Goal: Information Seeking & Learning: Learn about a topic

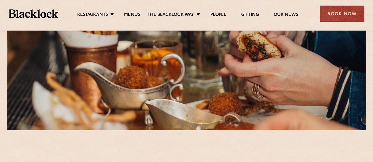
click at [185, 129] on div at bounding box center [186, 47] width 358 height 166
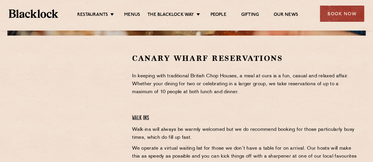
scroll to position [177, 0]
click at [143, 66] on div "Canary Wharf Reservations In keeping with traditional British Chop Houses, a me…" at bounding box center [245, 140] width 235 height 175
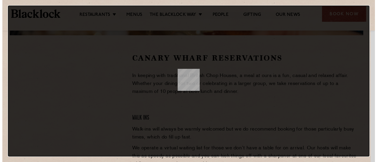
scroll to position [0, 0]
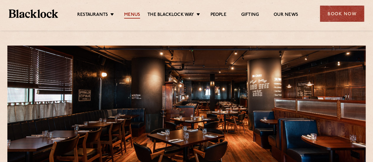
click at [133, 14] on link "Menus" at bounding box center [132, 15] width 16 height 6
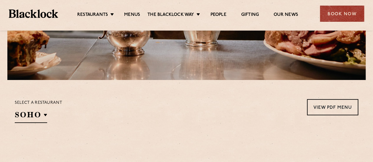
scroll to position [221, 0]
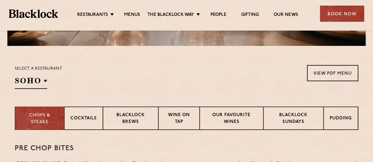
scroll to position [162, 0]
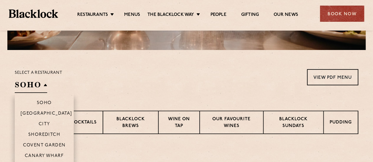
click at [34, 80] on h2 "SOHO" at bounding box center [31, 86] width 32 height 13
click at [49, 155] on p "Canary Wharf" at bounding box center [44, 157] width 39 height 6
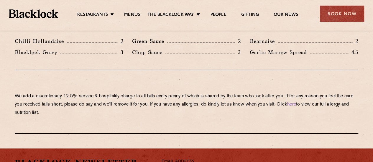
scroll to position [1014, 0]
